Goal: Information Seeking & Learning: Learn about a topic

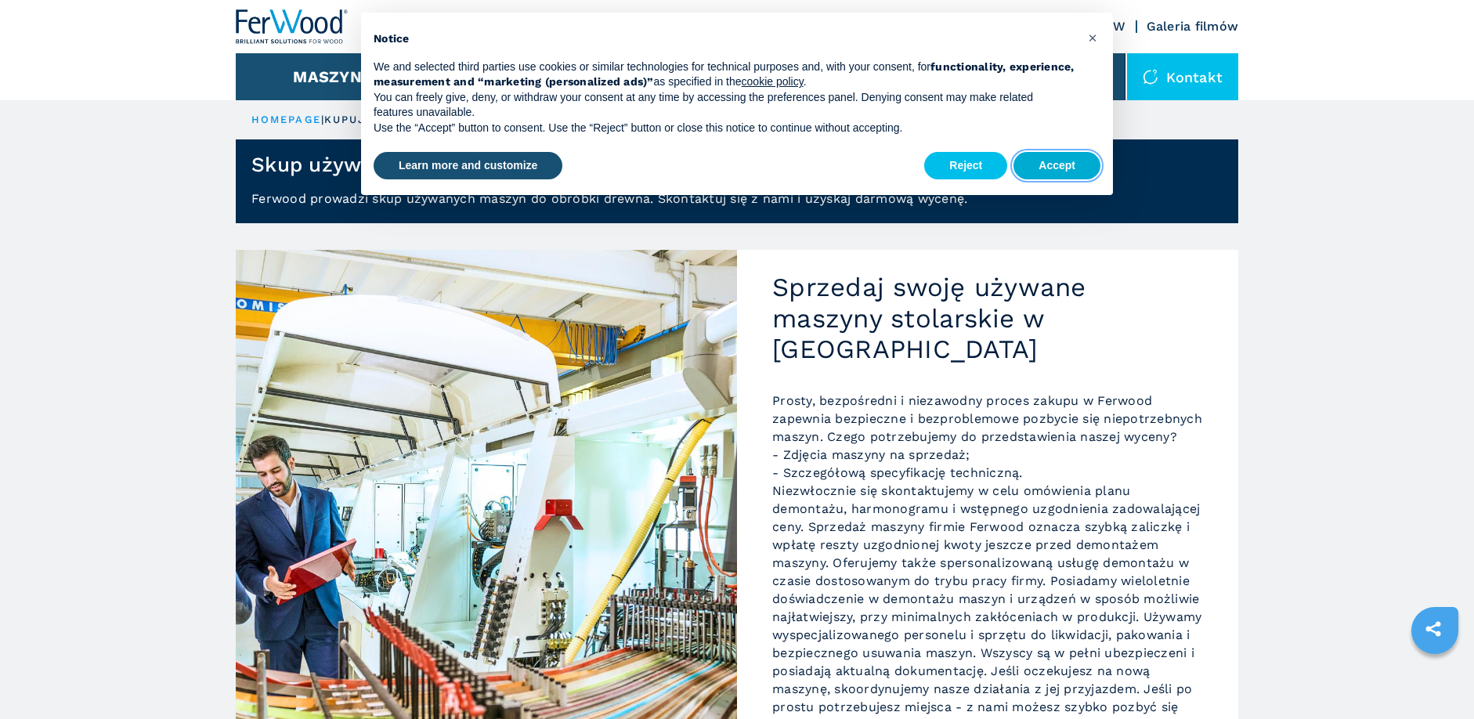
click at [1052, 168] on button "Accept" at bounding box center [1056, 166] width 87 height 28
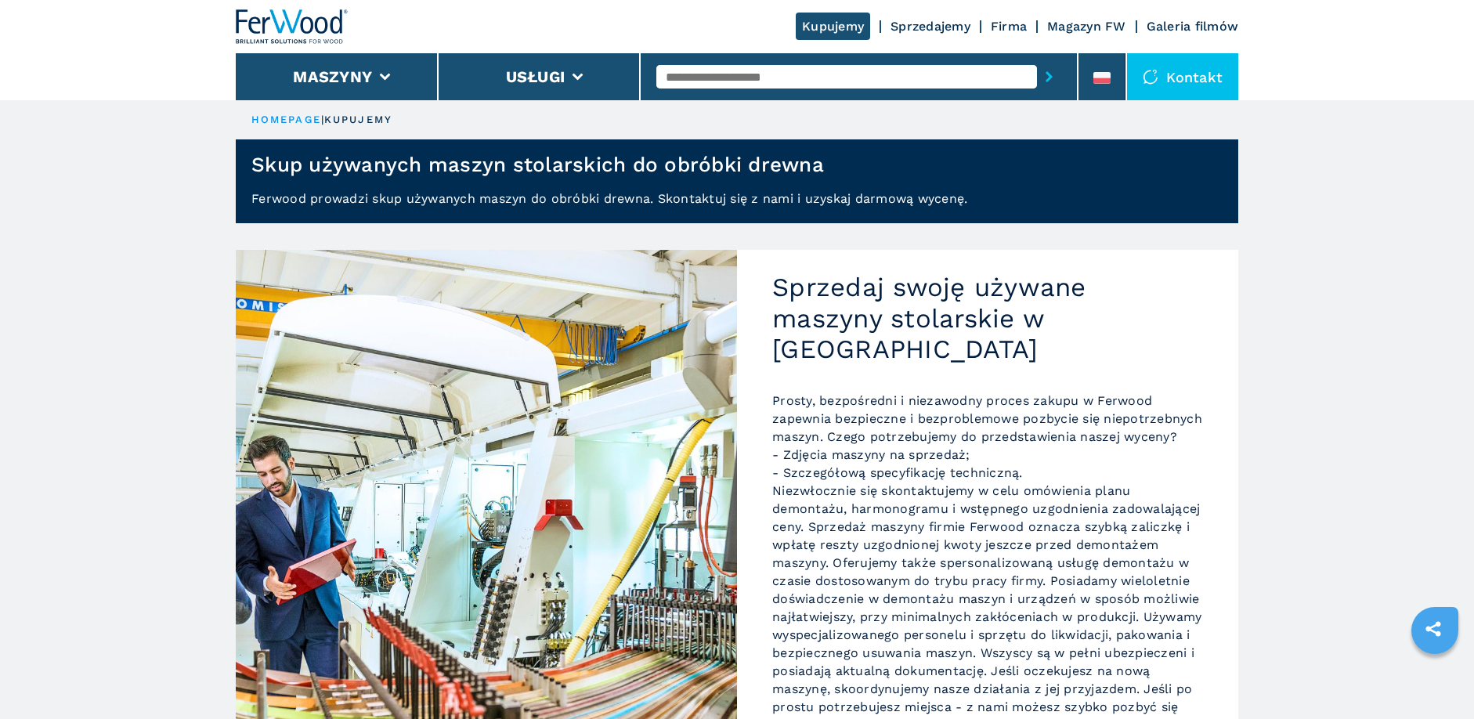
click at [926, 26] on link "Sprzedajemy" at bounding box center [931, 26] width 80 height 15
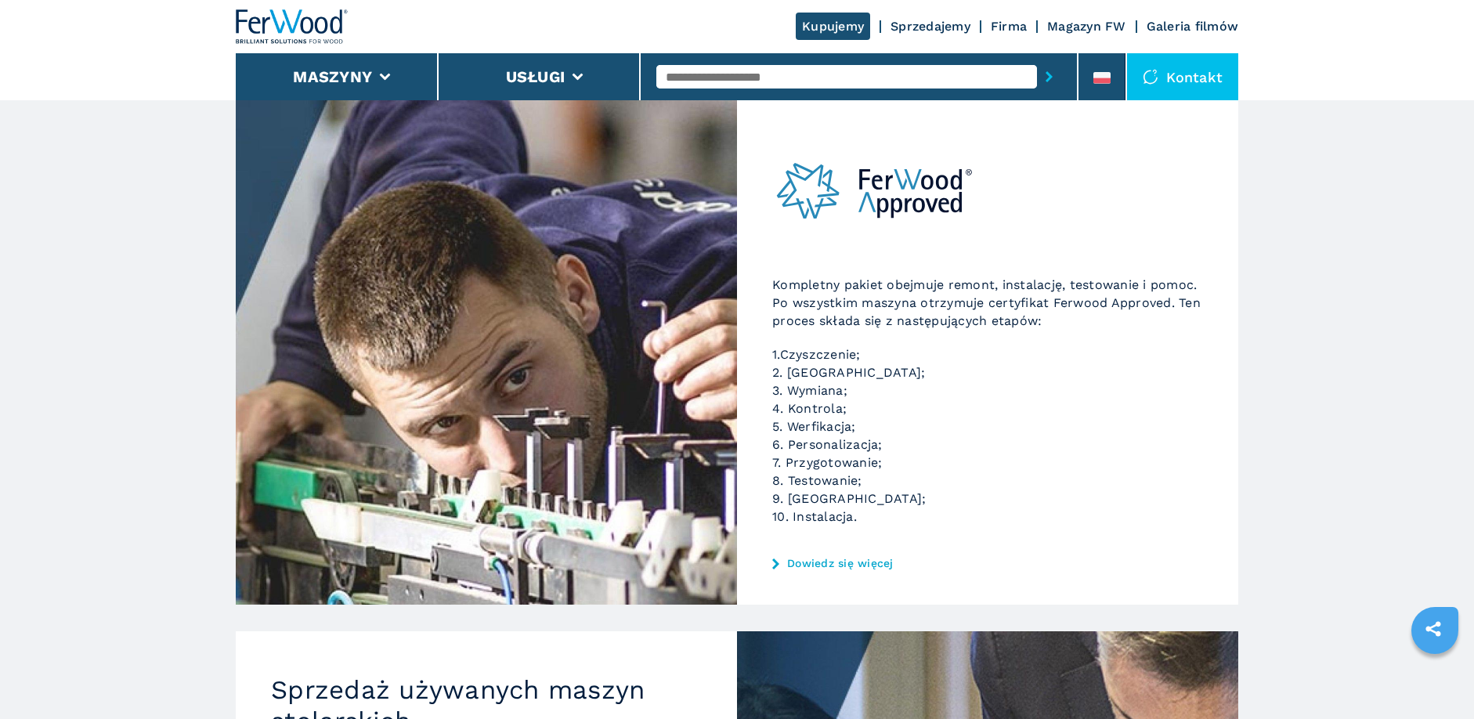
scroll to position [235, 0]
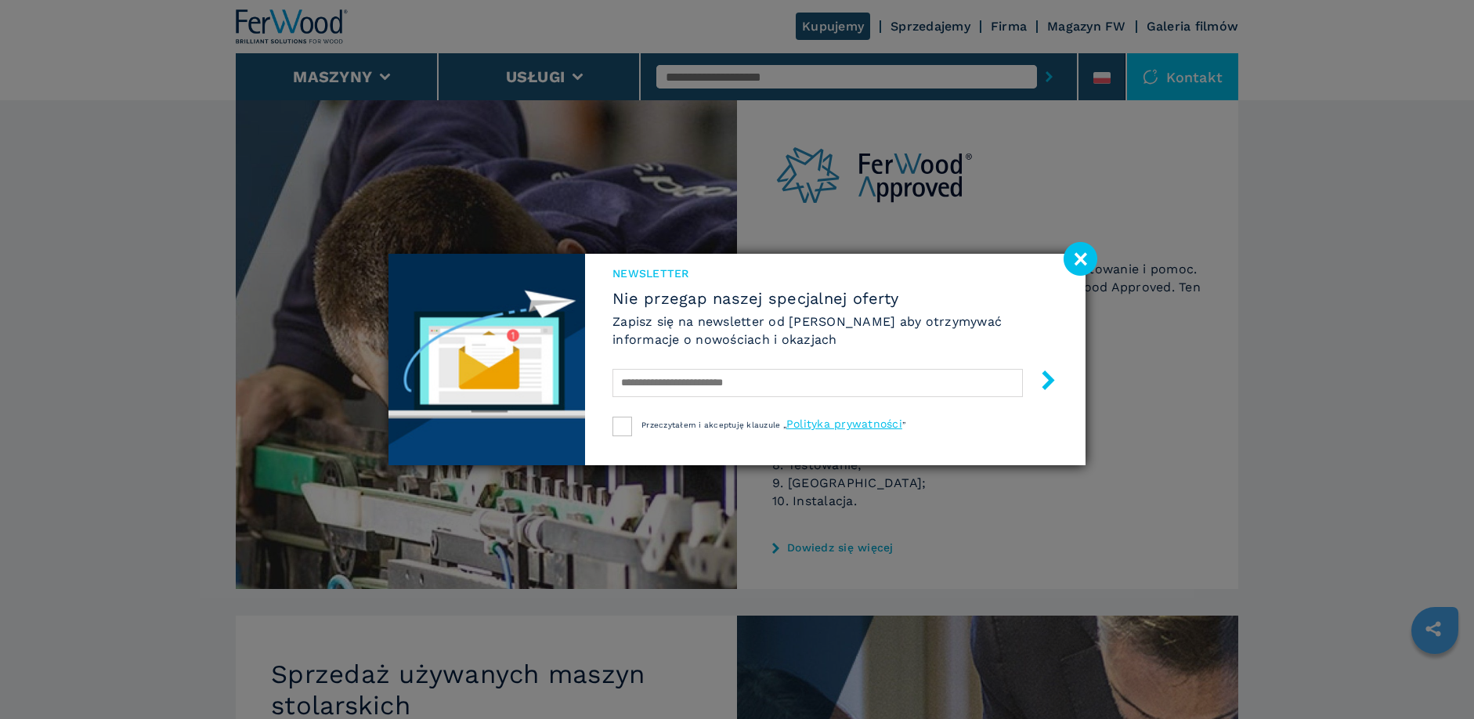
click at [1078, 255] on image at bounding box center [1081, 259] width 34 height 34
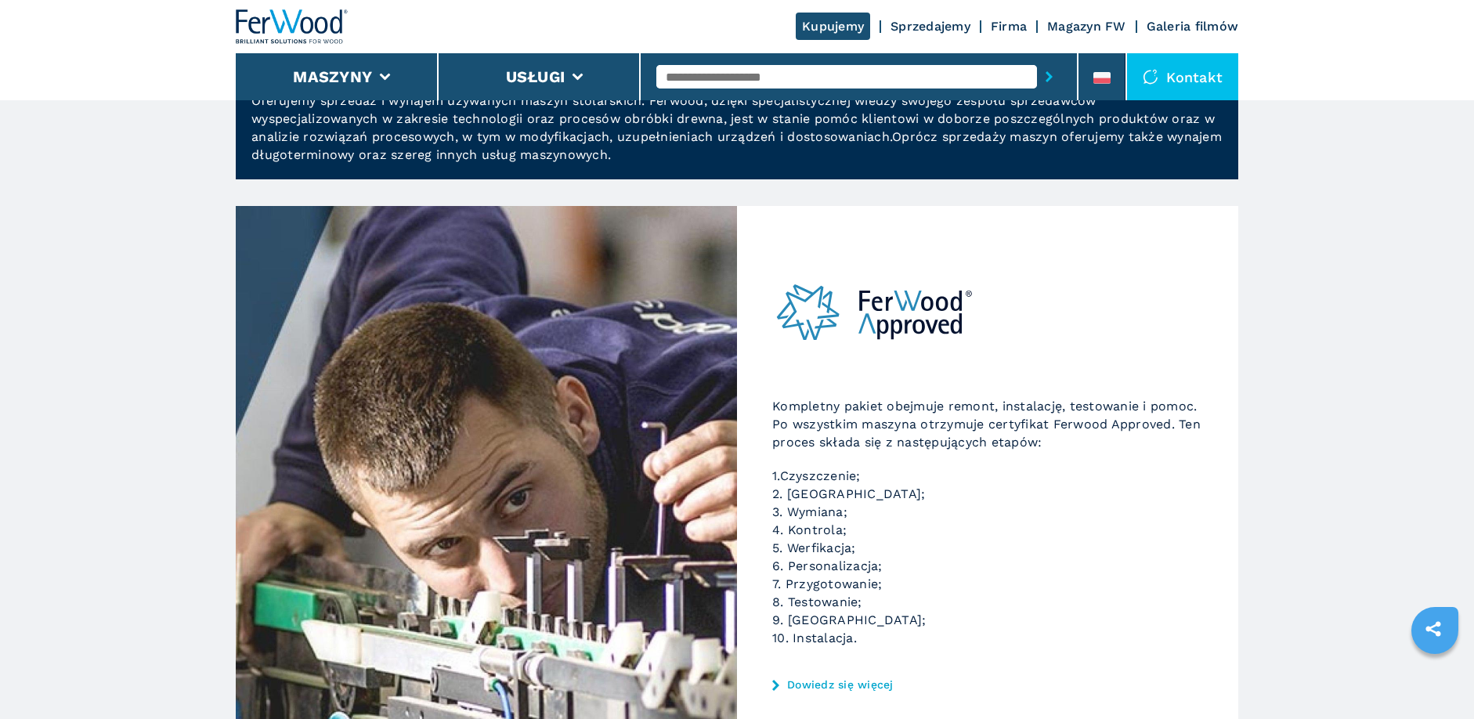
scroll to position [78, 0]
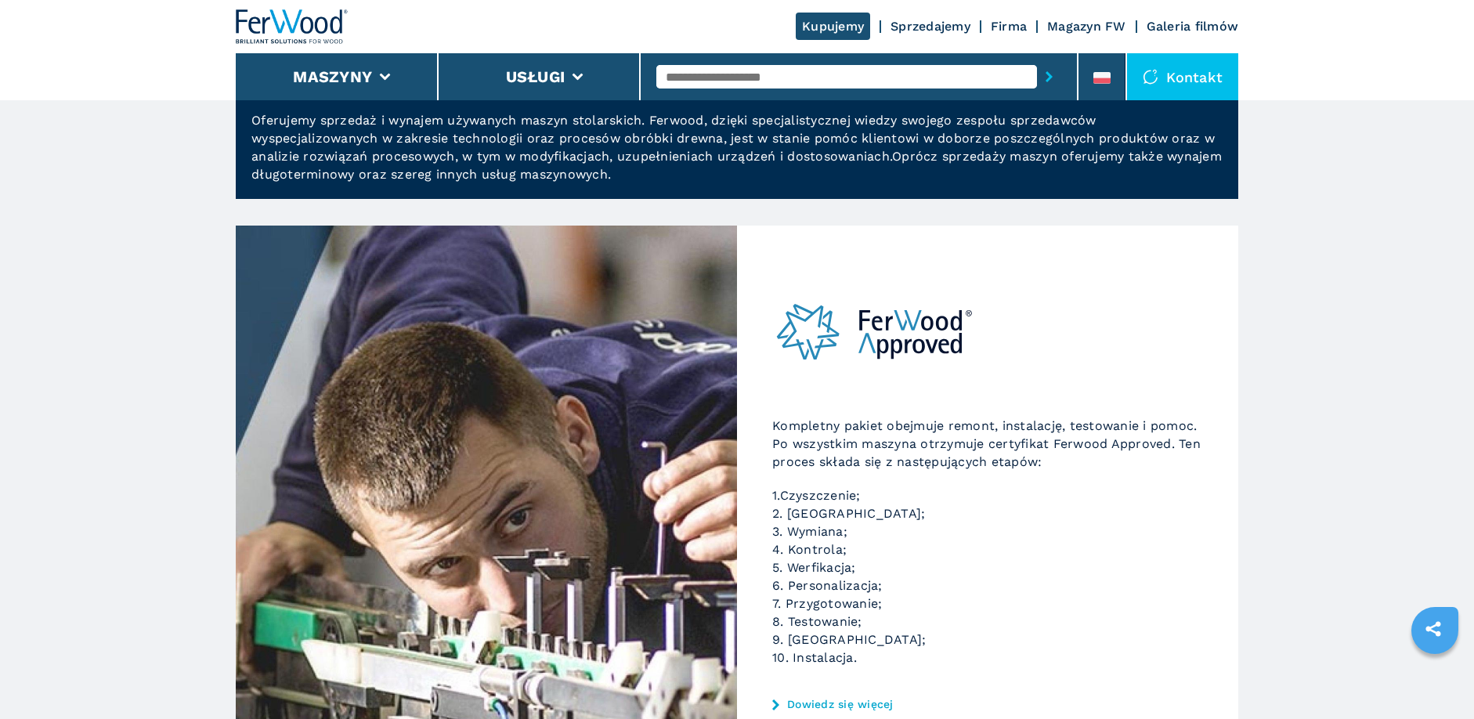
click at [1191, 81] on div "Kontakt" at bounding box center [1182, 76] width 111 height 47
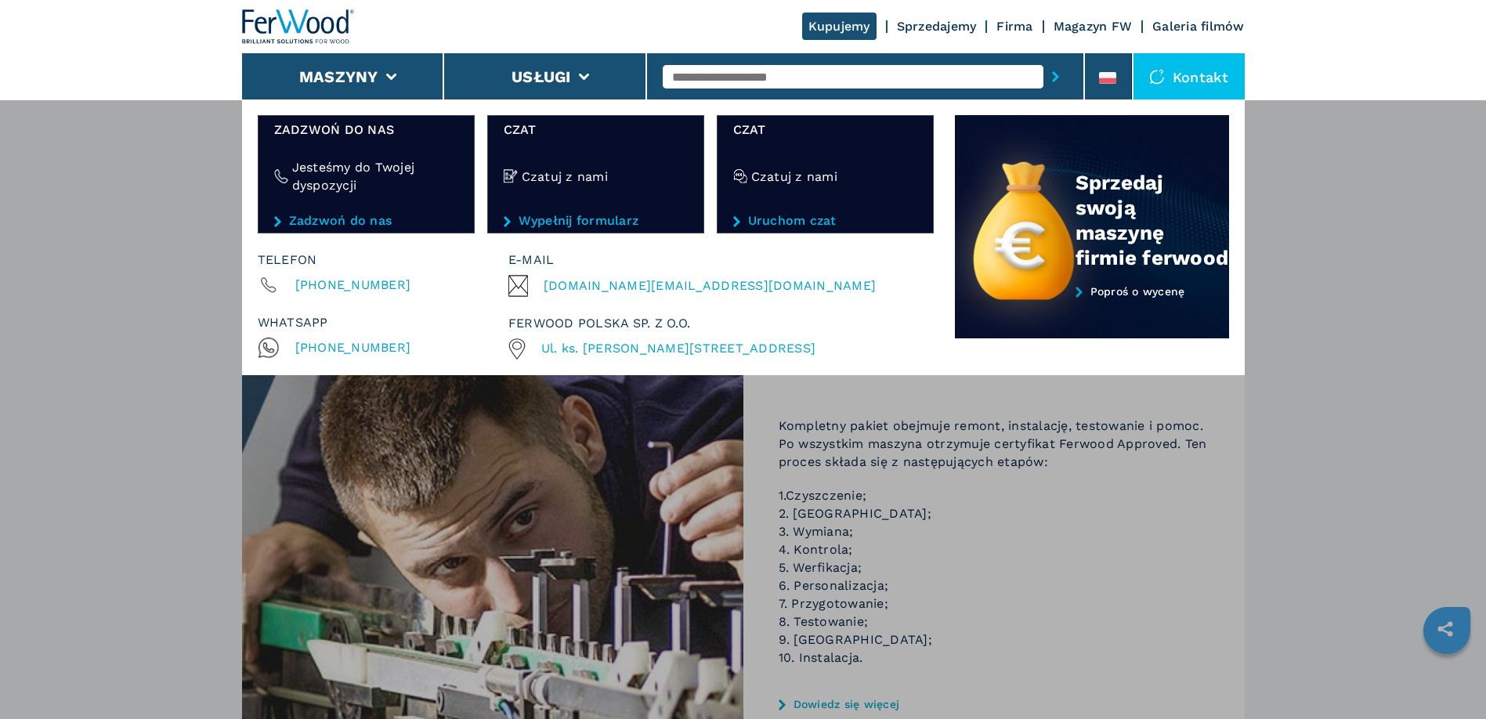
click at [1205, 78] on div "Kontakt" at bounding box center [1188, 76] width 111 height 47
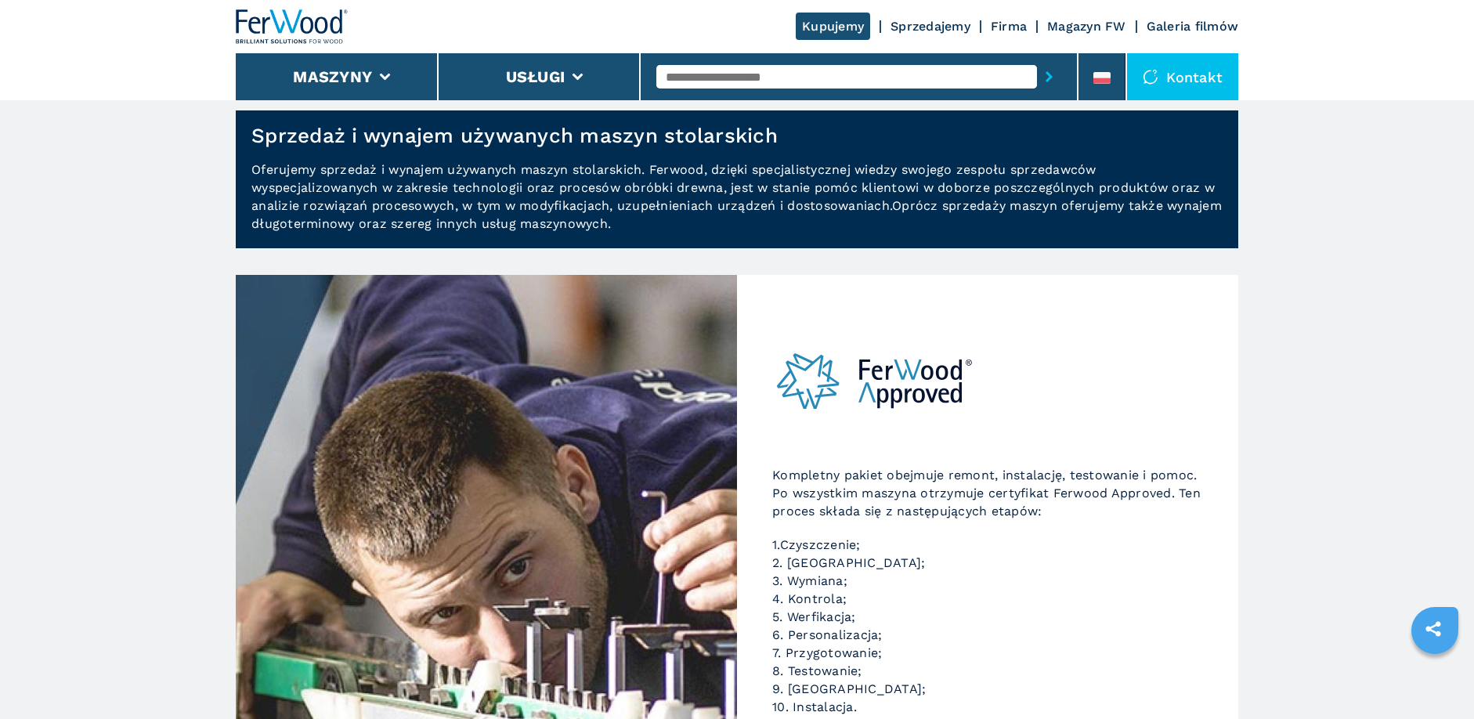
scroll to position [0, 0]
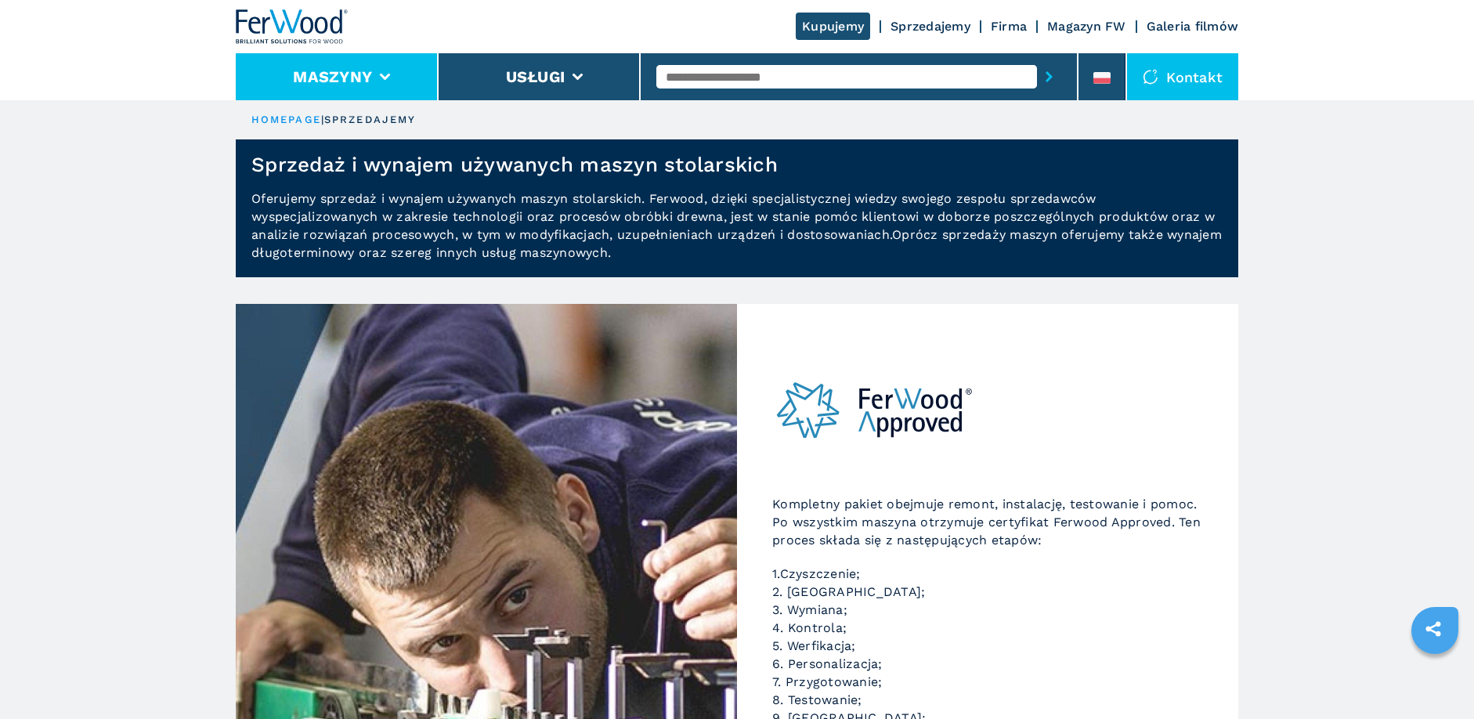
click at [381, 80] on icon at bounding box center [385, 77] width 11 height 7
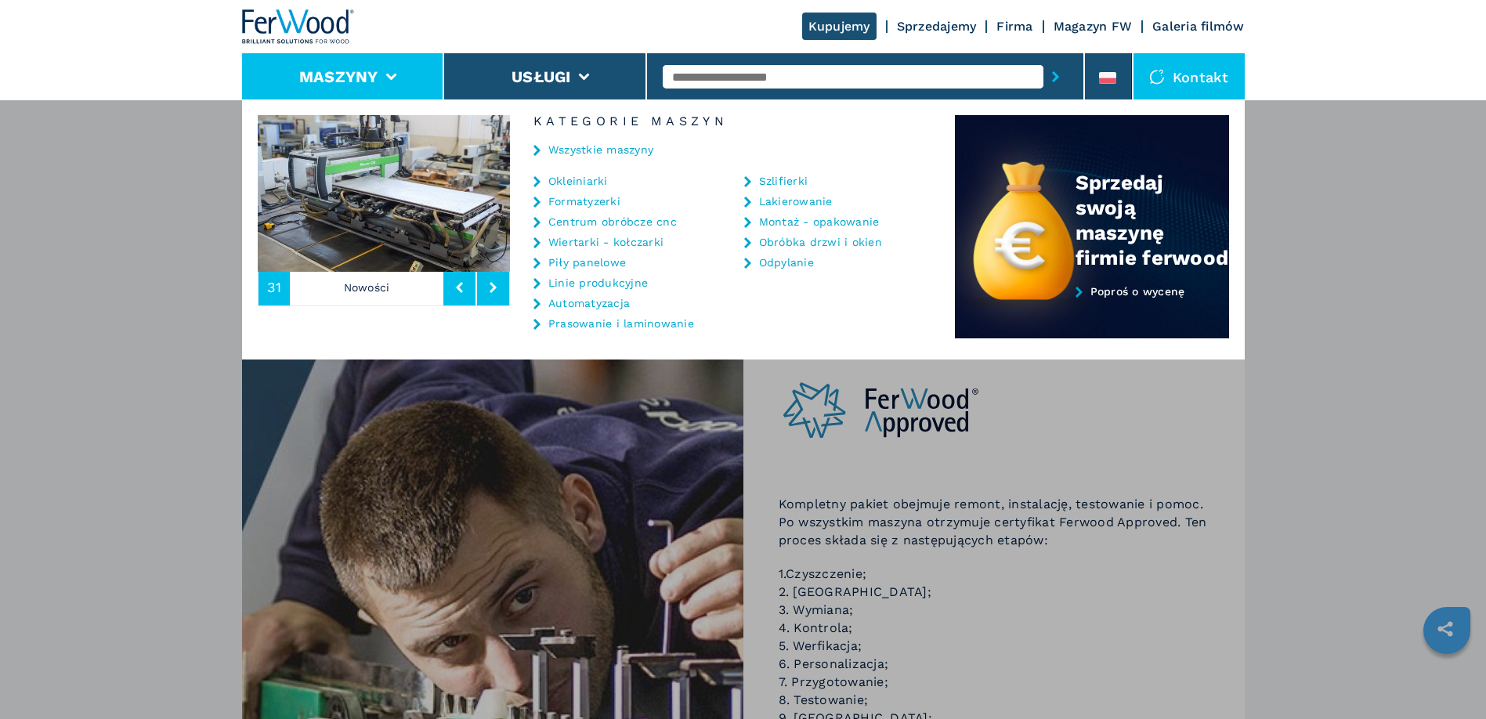
click at [587, 244] on link "Wiertarki - kołczarki" at bounding box center [605, 242] width 115 height 11
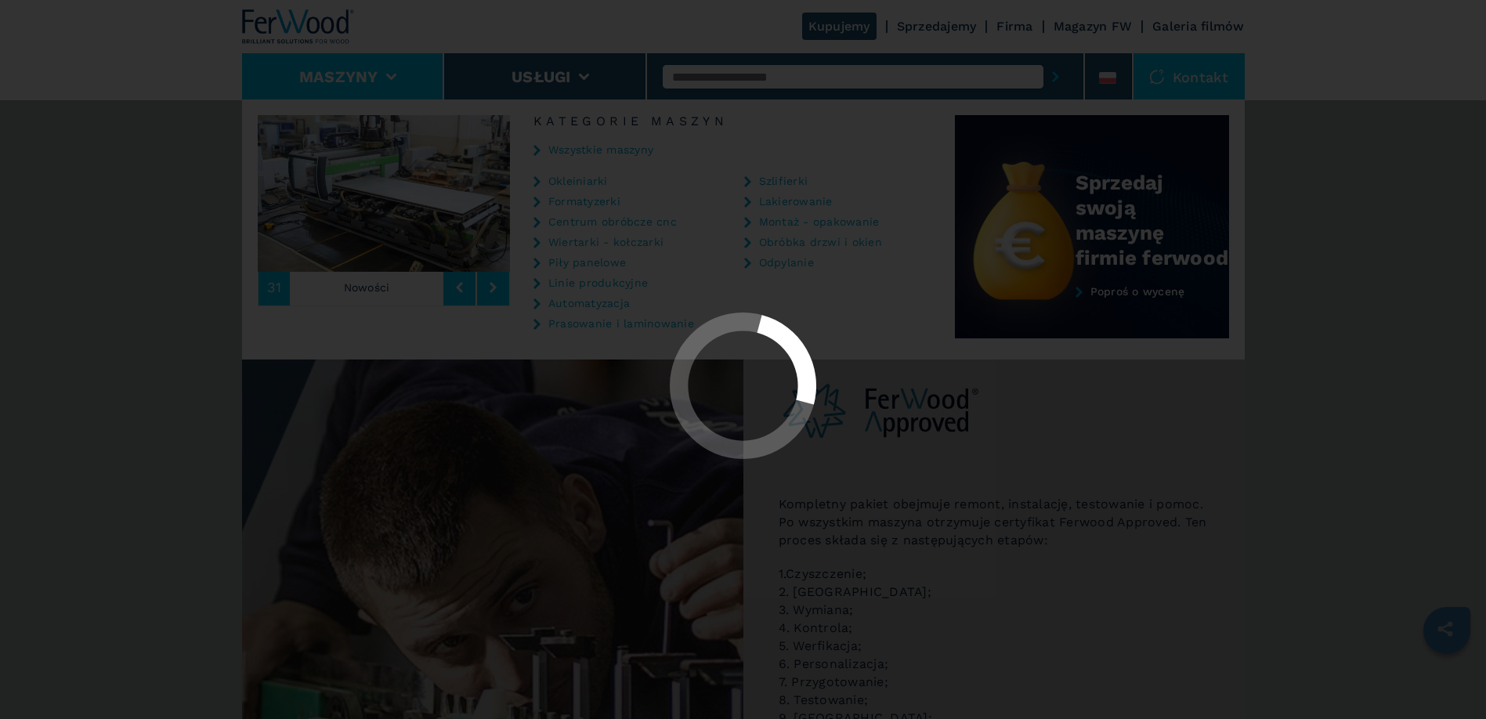
select select "**********"
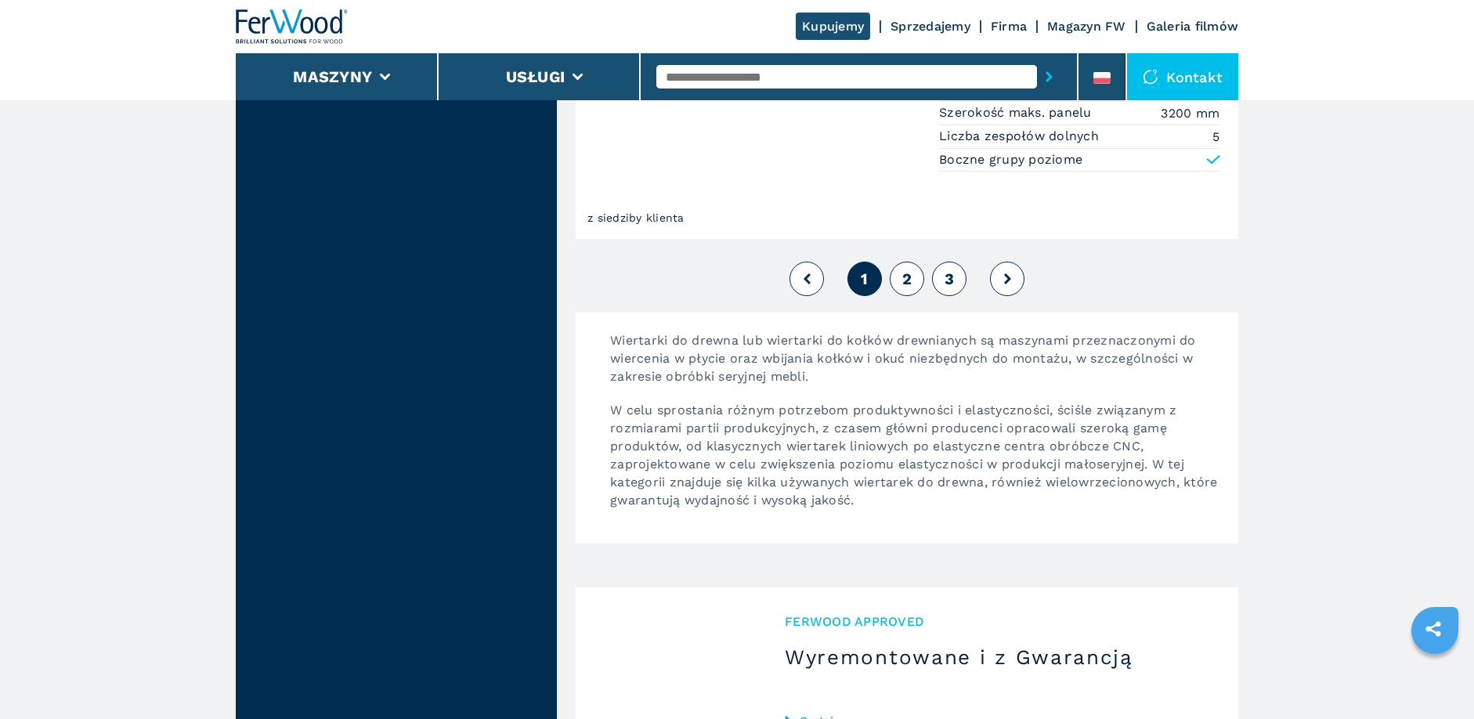
scroll to position [3681, 0]
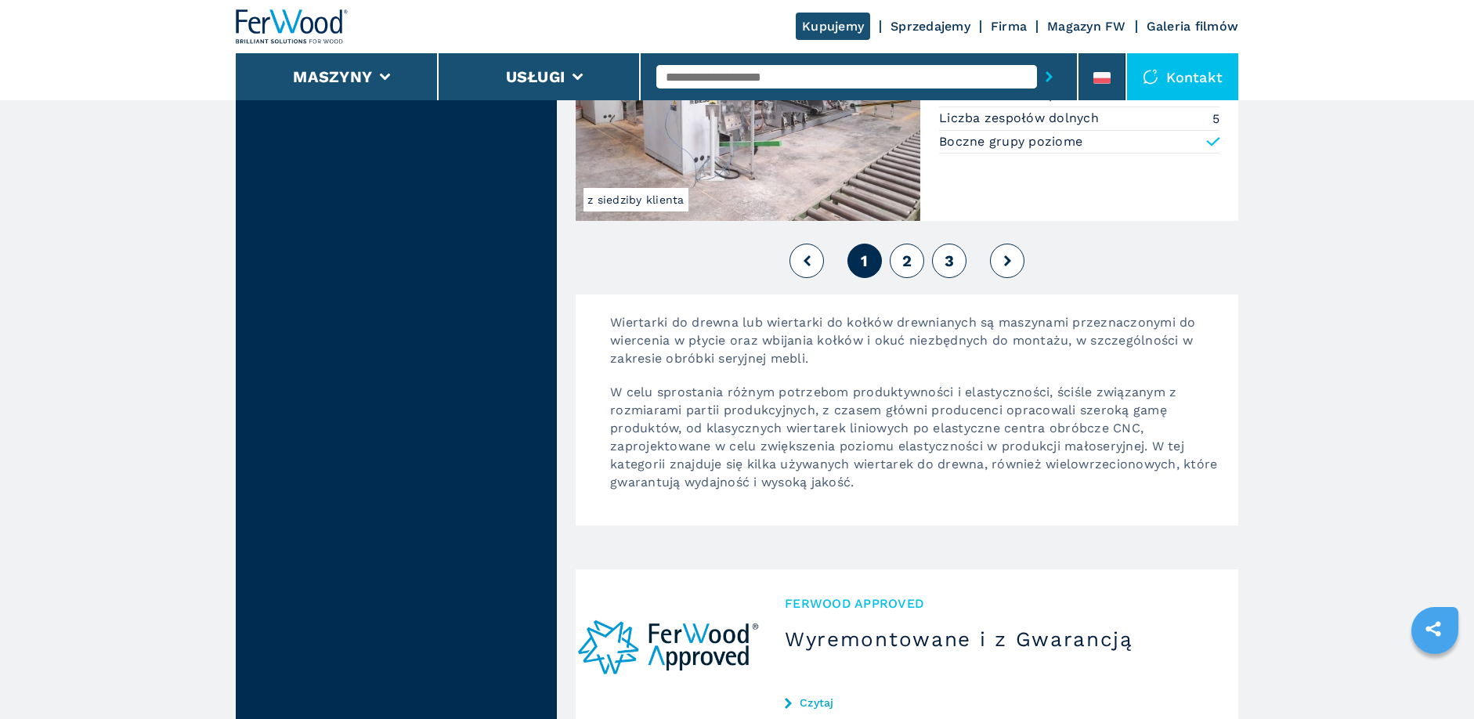
click at [907, 266] on span "2" at bounding box center [906, 260] width 9 height 19
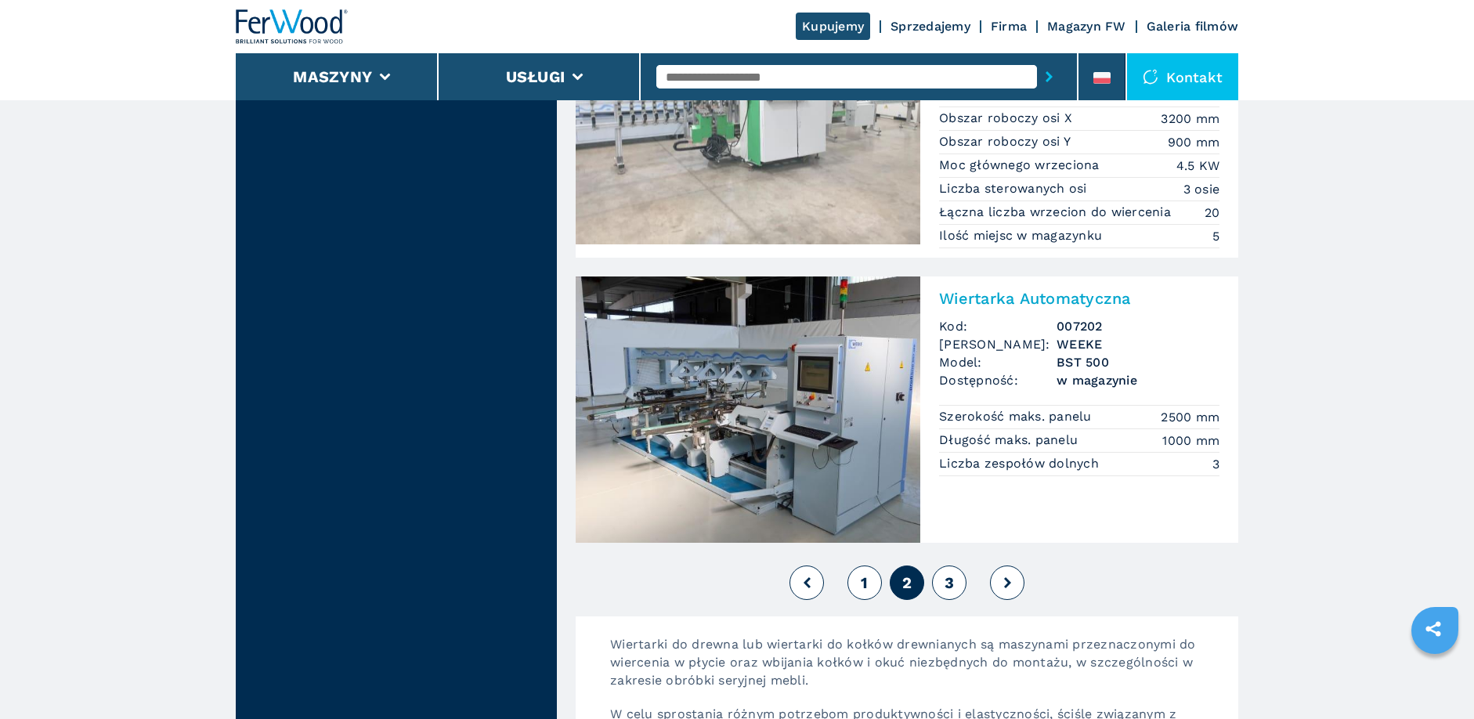
scroll to position [3368, 0]
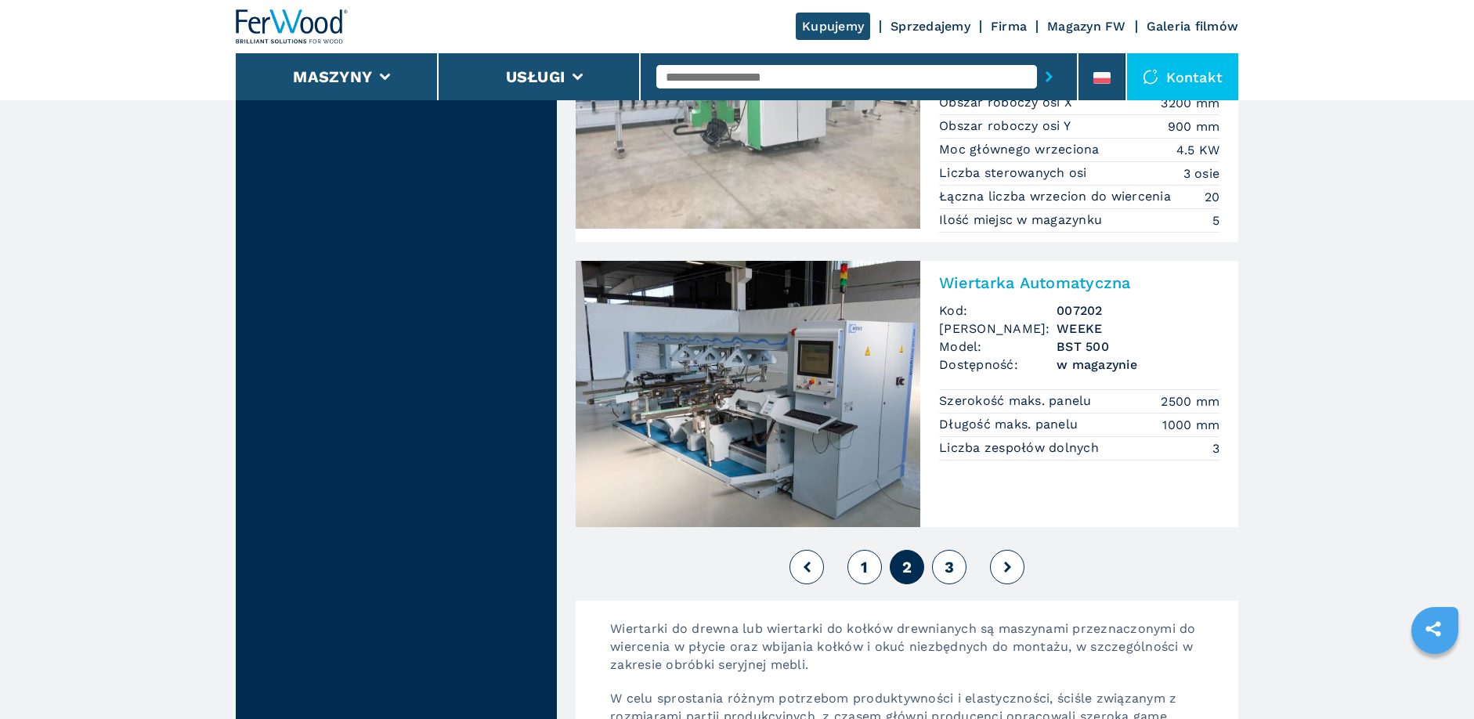
click at [948, 568] on span "3" at bounding box center [949, 567] width 9 height 19
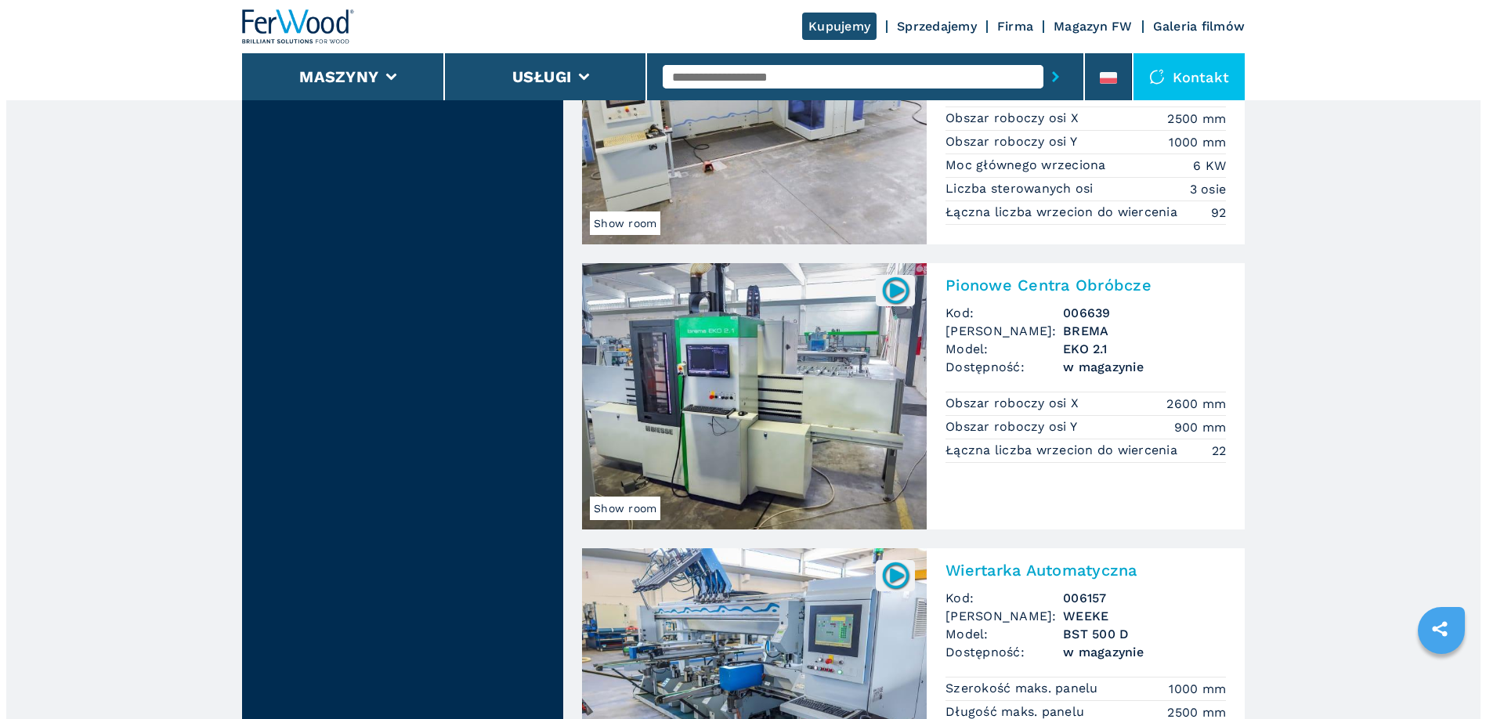
scroll to position [1488, 0]
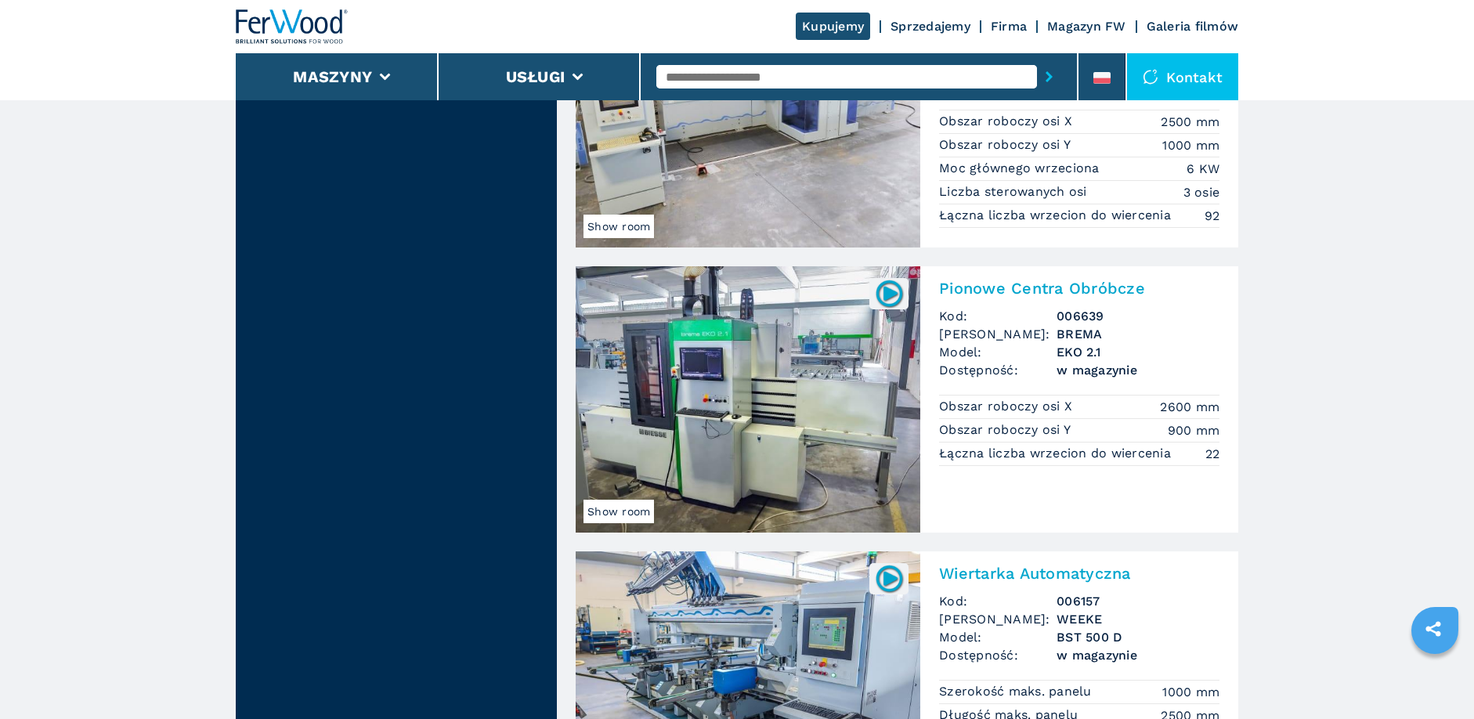
click at [1184, 74] on div "Kontakt" at bounding box center [1182, 76] width 111 height 47
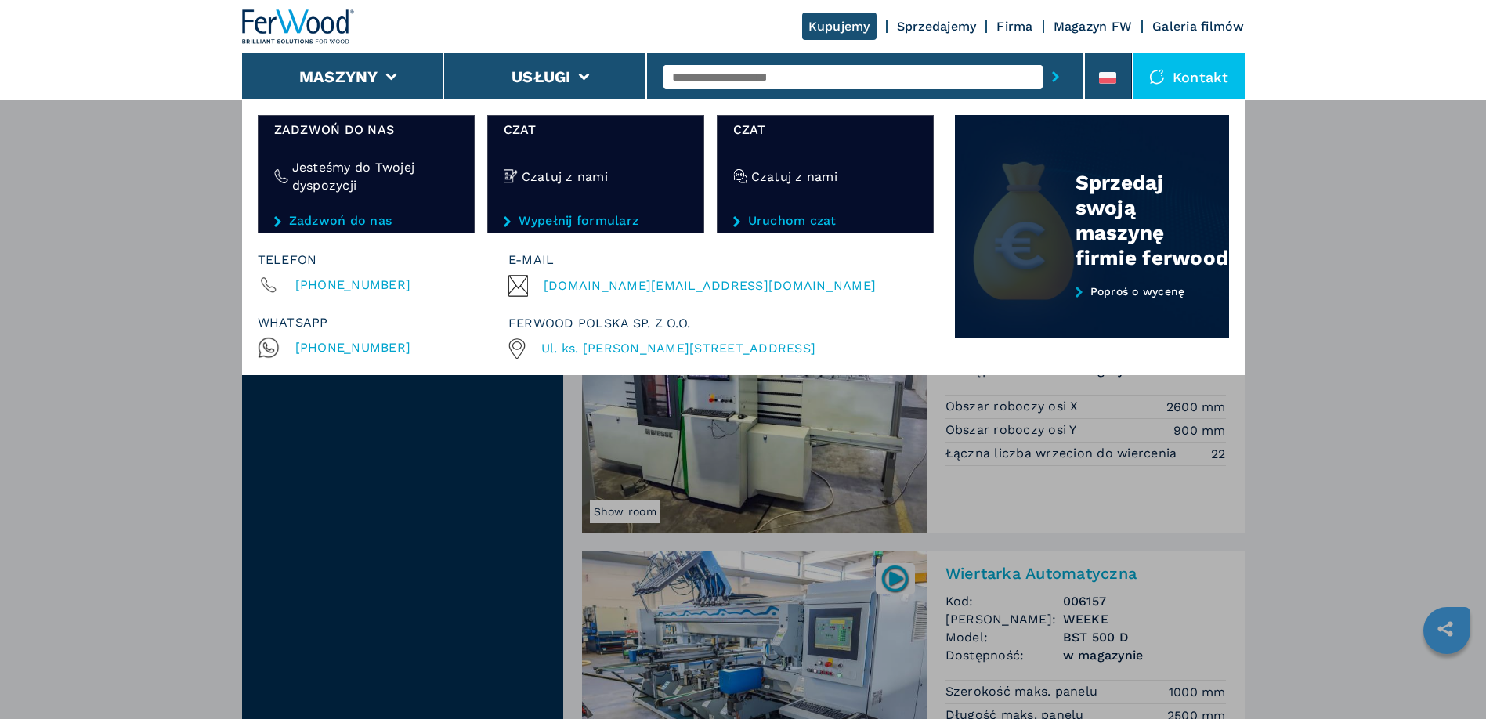
click at [1141, 294] on link "Poproś o wycenę" at bounding box center [1092, 312] width 274 height 54
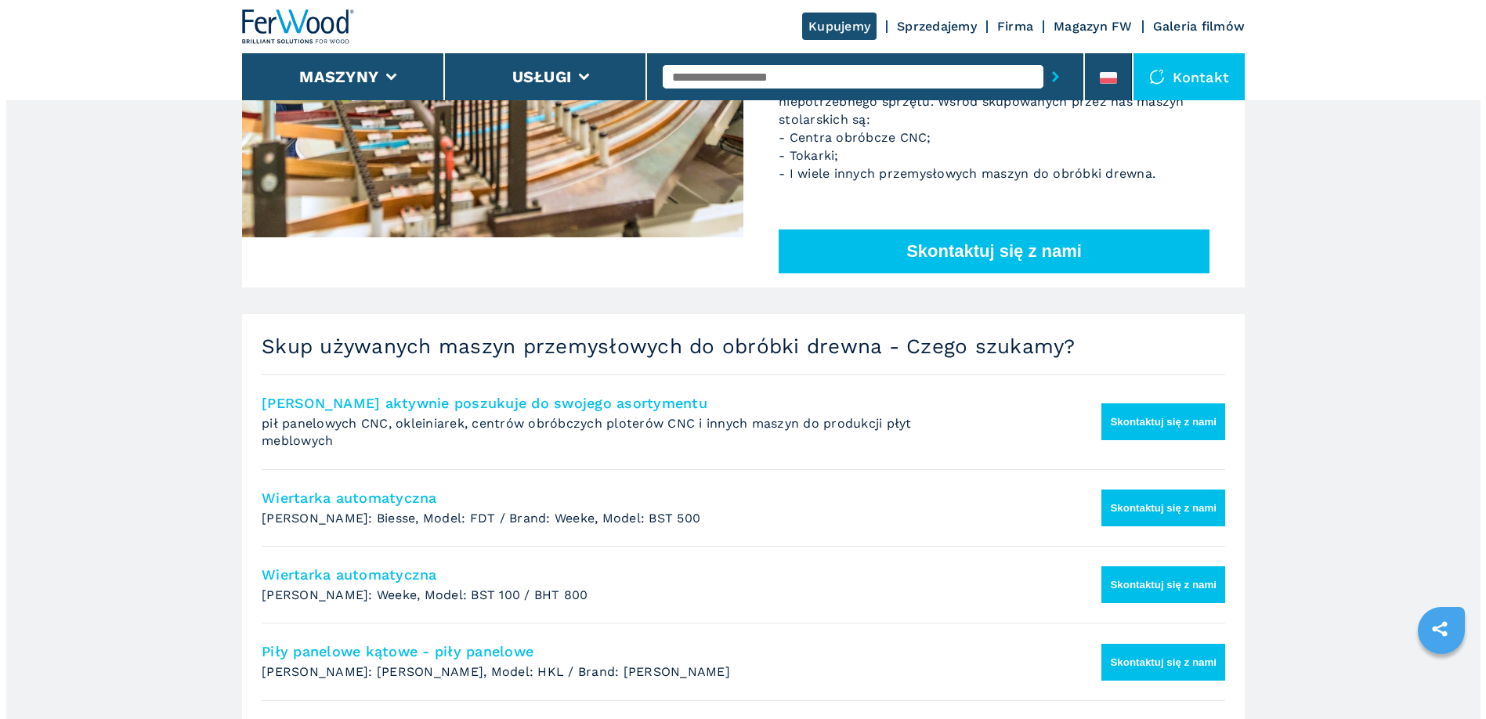
scroll to position [627, 0]
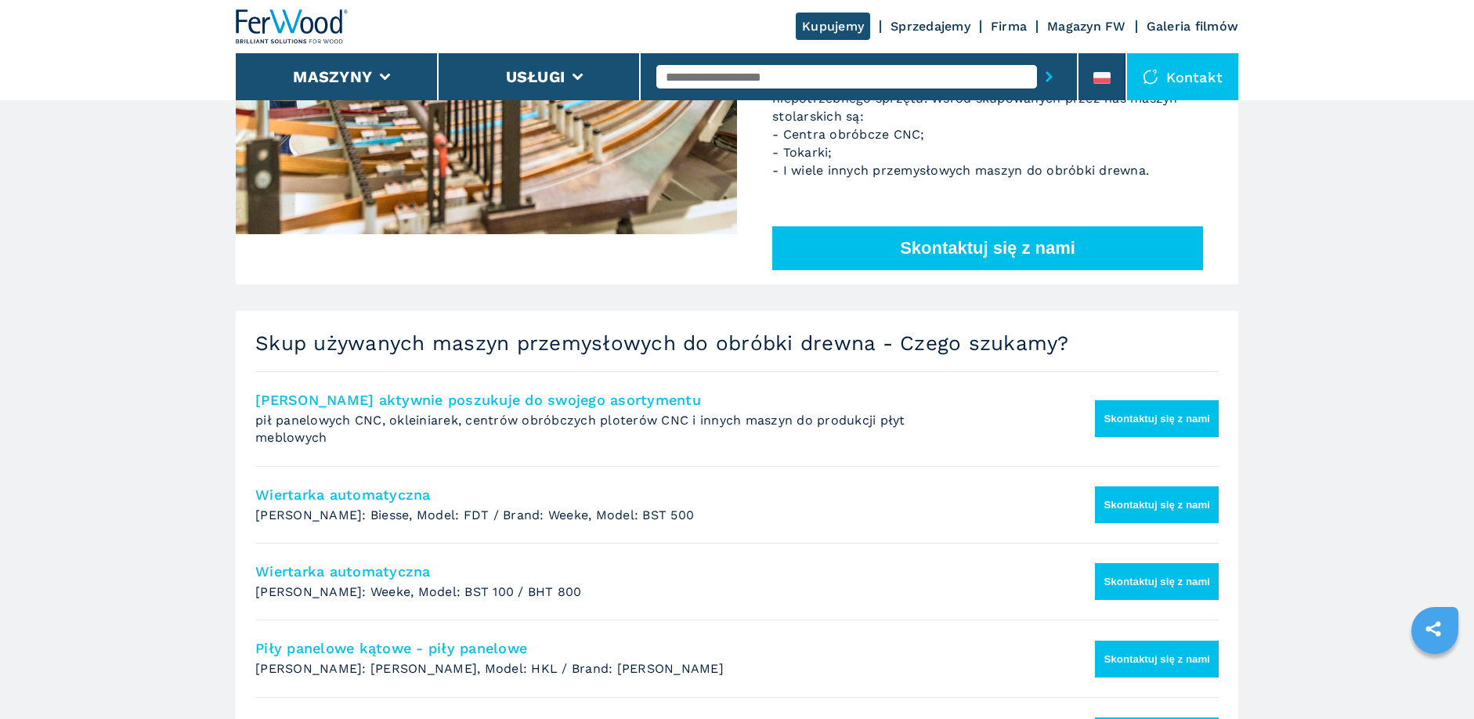
click at [990, 226] on button "Skontaktuj się z nami" at bounding box center [987, 248] width 431 height 44
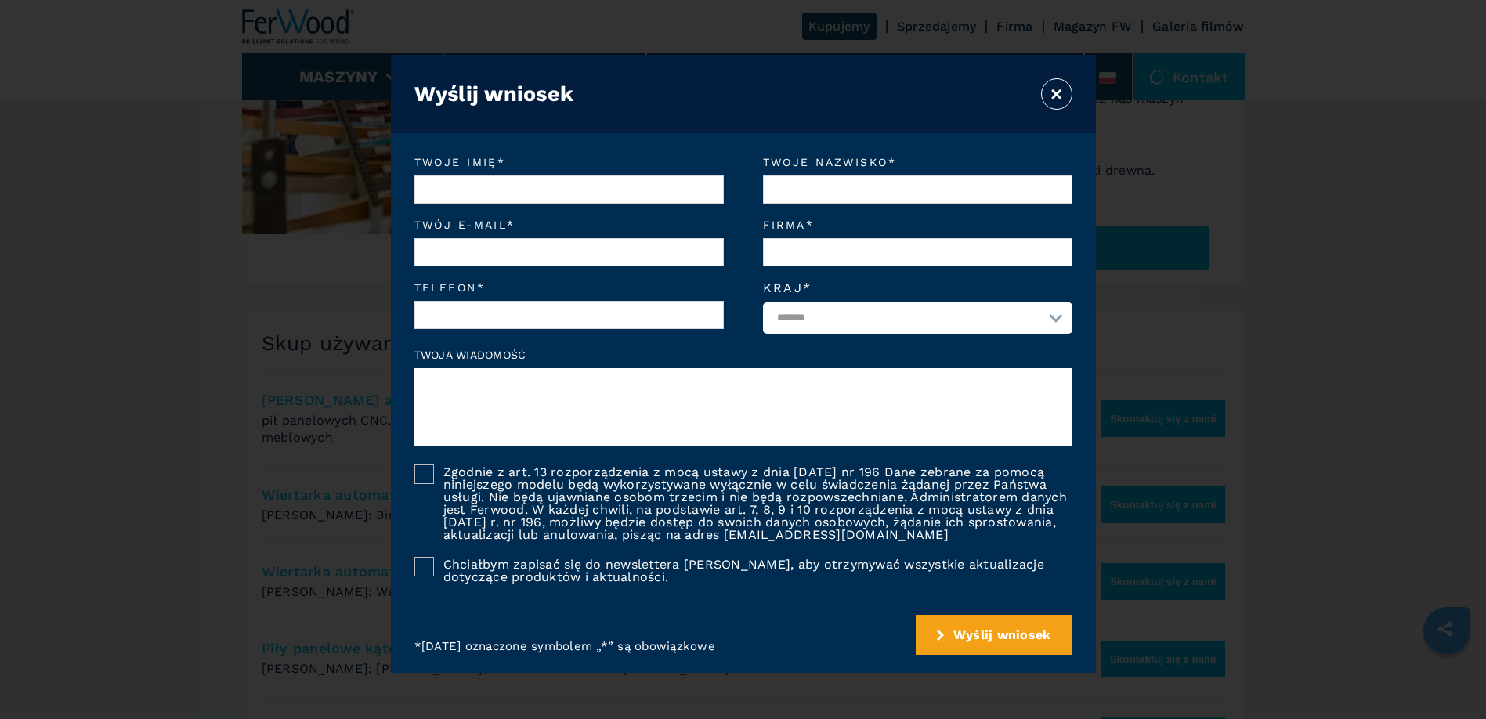
click at [1041, 321] on select "**********" at bounding box center [917, 317] width 309 height 31
click at [1057, 91] on button "×" at bounding box center [1056, 93] width 31 height 31
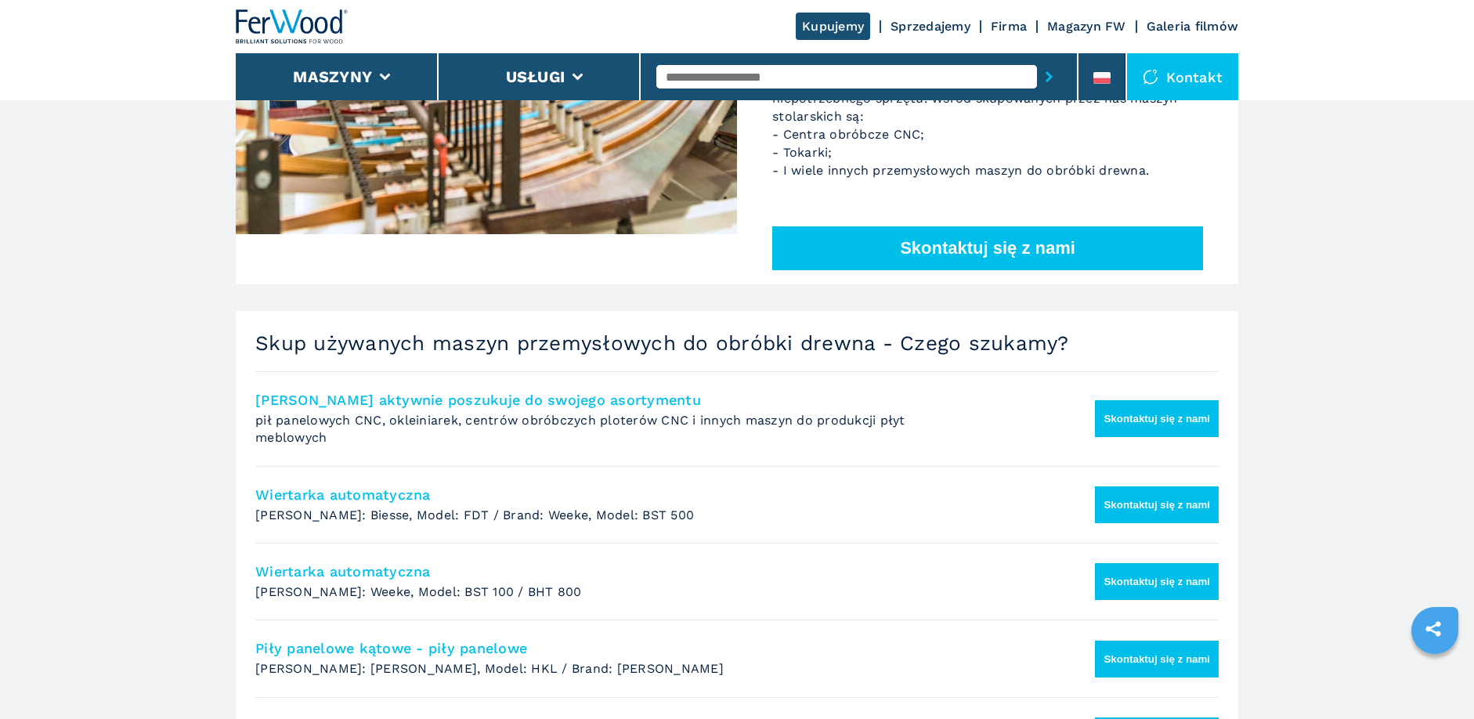
click at [1194, 83] on div "Kontakt" at bounding box center [1182, 76] width 111 height 47
